Goal: Transaction & Acquisition: Obtain resource

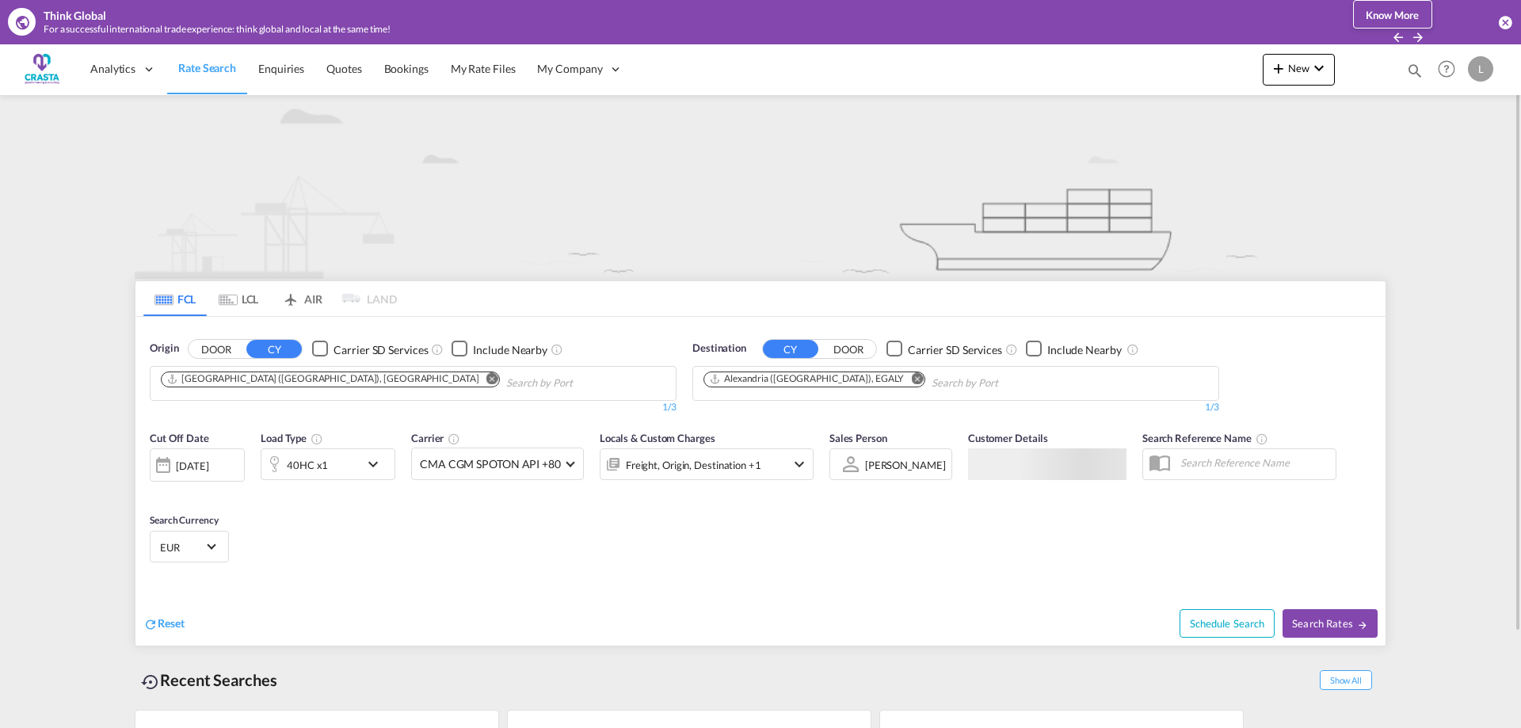
click at [486, 379] on md-icon "Remove" at bounding box center [492, 378] width 12 height 12
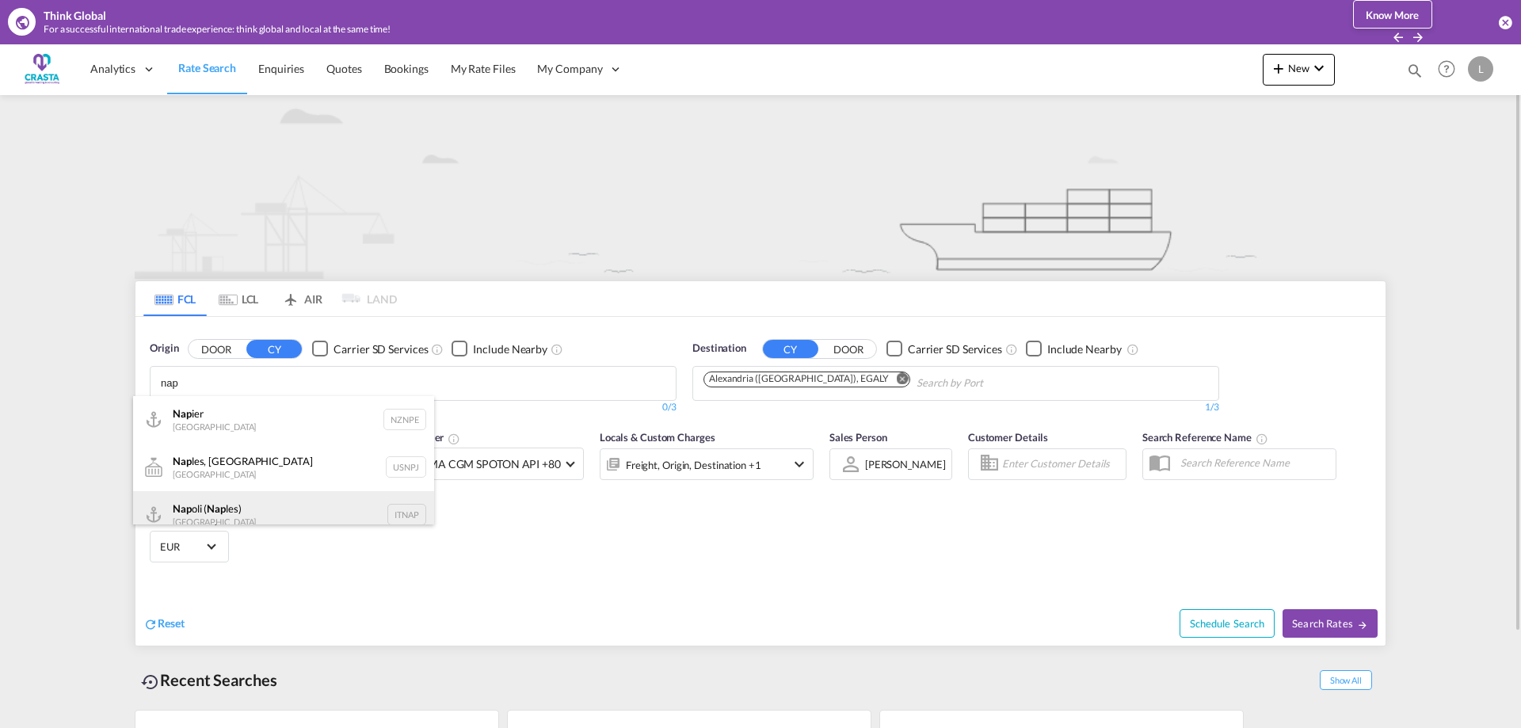
type input "nap"
click at [253, 502] on div "Nap oli ( Nap les) [GEOGRAPHIC_DATA] ITNAP" at bounding box center [283, 515] width 301 height 48
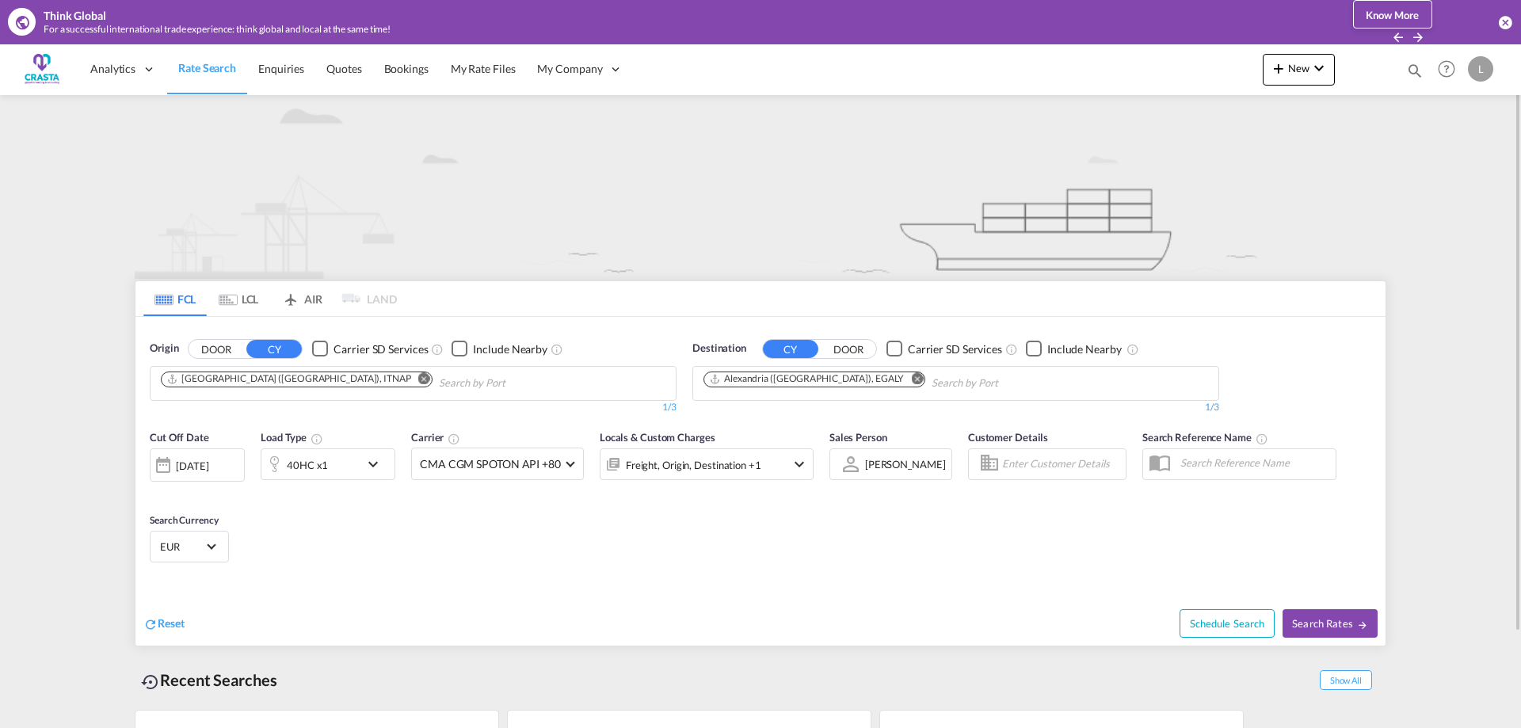
click at [911, 377] on md-icon "Remove" at bounding box center [917, 378] width 12 height 12
drag, startPoint x: 734, startPoint y: 385, endPoint x: 684, endPoint y: 391, distance: 51.0
click at [703, 391] on input "[GEOGRAPHIC_DATA]" at bounding box center [778, 383] width 150 height 25
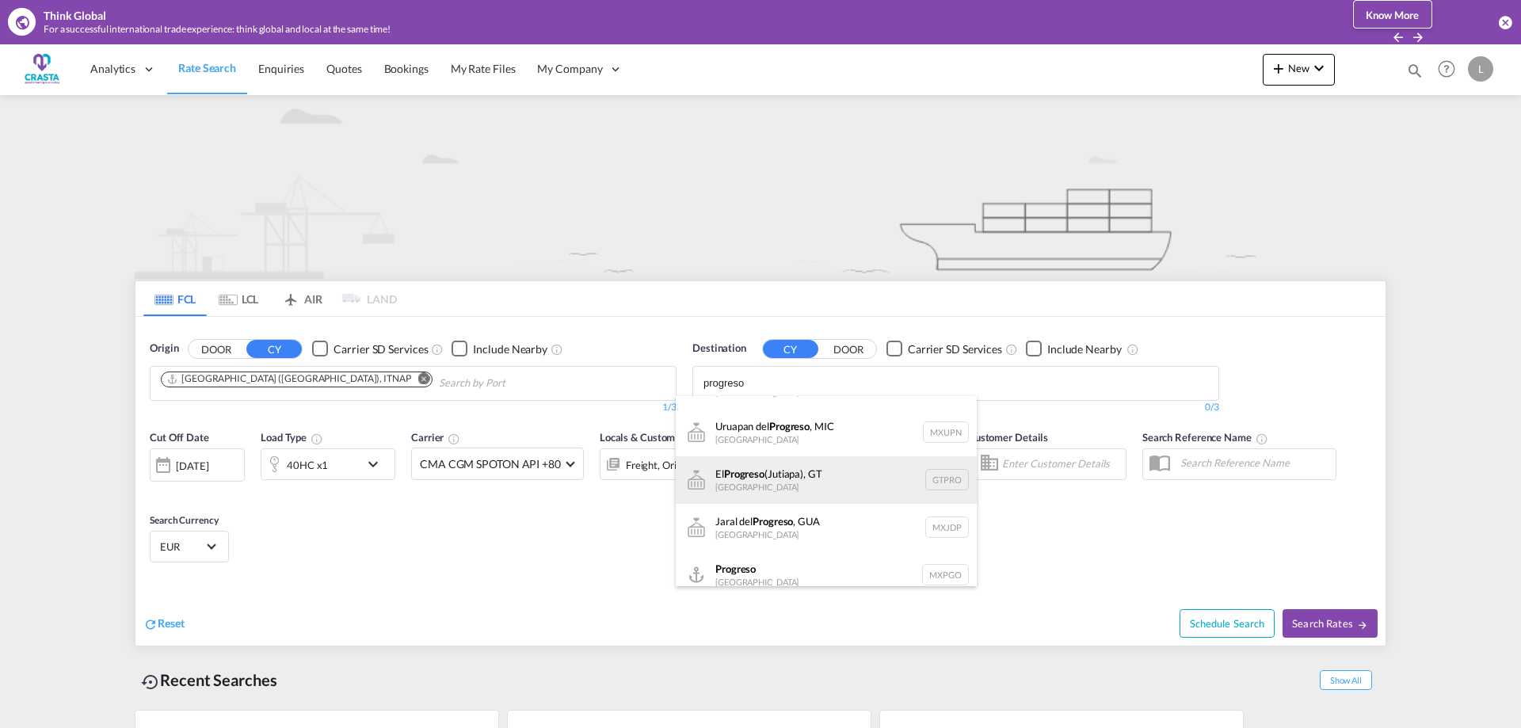
scroll to position [48, 0]
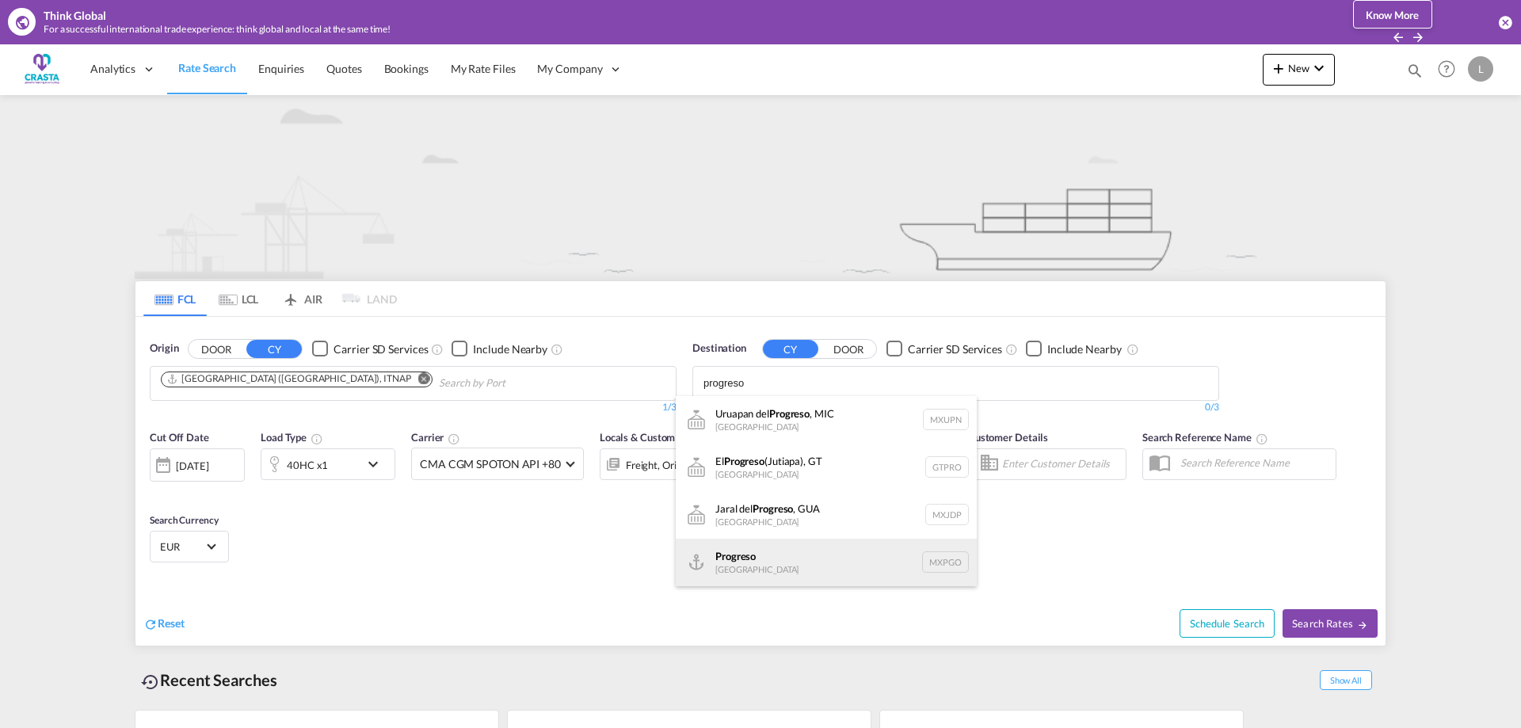
type input "progreso"
click at [771, 569] on div "Progreso [GEOGRAPHIC_DATA] MXPGO" at bounding box center [826, 563] width 301 height 48
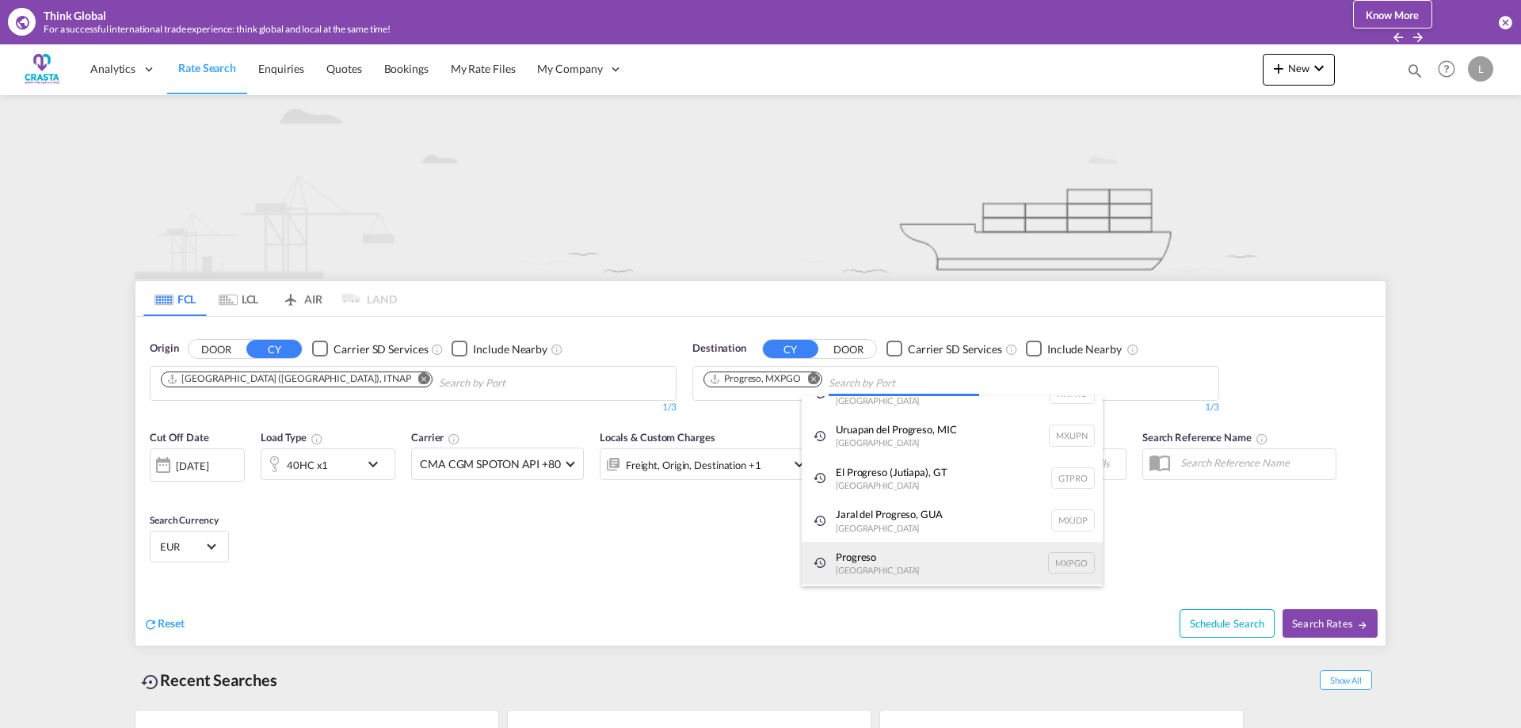
scroll to position [24, 0]
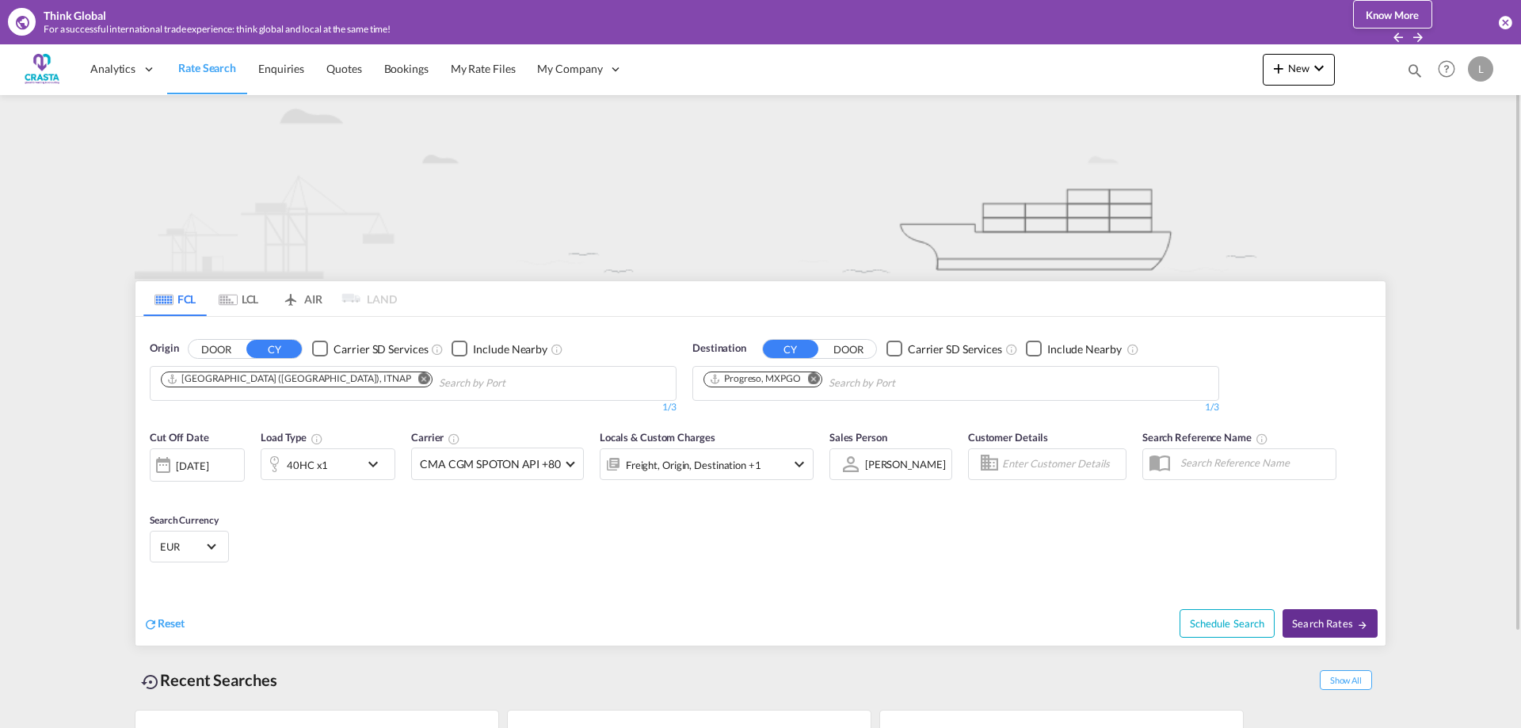
click at [1309, 624] on span "Search Rates" at bounding box center [1330, 623] width 76 height 13
type input "ITNAP to MXPGO / [DATE]"
